Goal: Navigation & Orientation: Find specific page/section

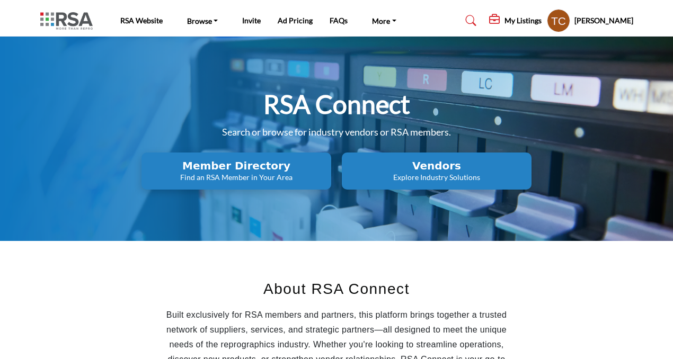
click at [570, 23] on profile-featured-9d57d186-dcdc-4fd1-8698-ebbedcf867ab "Show hide supplier dropdown" at bounding box center [558, 20] width 23 height 23
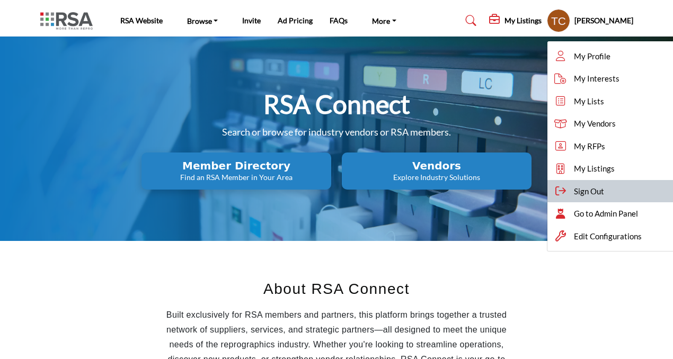
click at [622, 187] on div "Sign Out" at bounding box center [614, 191] width 133 height 23
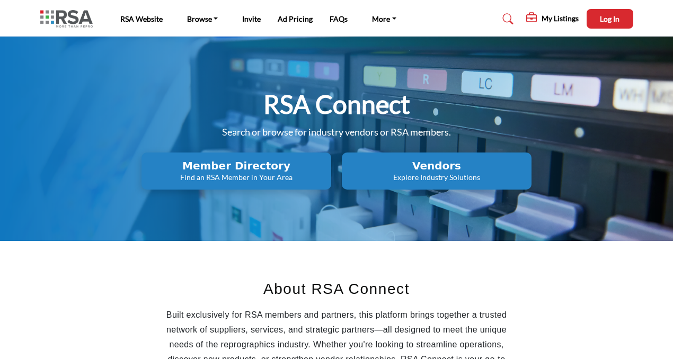
click at [558, 19] on h5 "My Listings" at bounding box center [560, 19] width 37 height 10
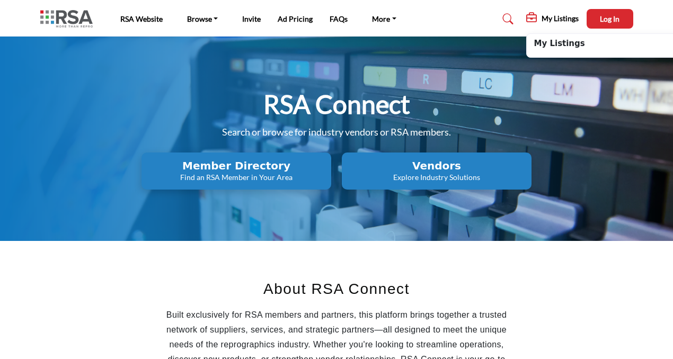
click at [491, 42] on div "RSA Connect Search or browse for industry vendors or RSA members. Member Direct…" at bounding box center [336, 139] width 673 height 205
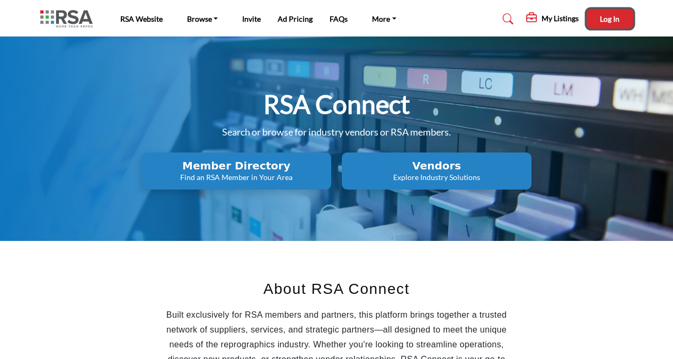
click at [604, 23] on span "Log In" at bounding box center [610, 18] width 20 height 9
click at [532, 21] on icon at bounding box center [532, 18] width 13 height 11
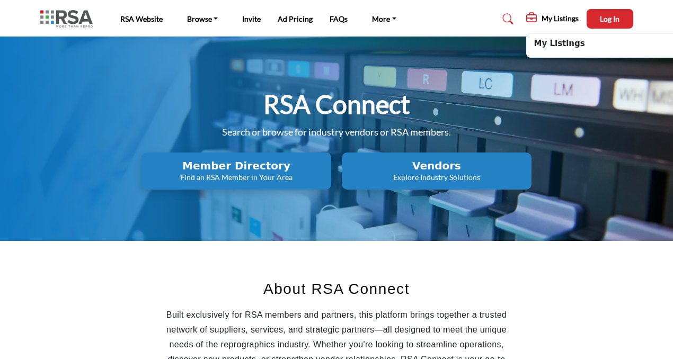
click at [540, 43] on b "My Listings" at bounding box center [559, 44] width 51 height 12
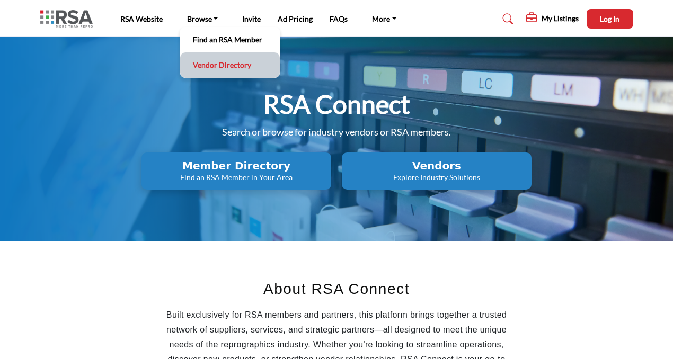
click at [212, 68] on link "Vendor Directory" at bounding box center [230, 65] width 89 height 15
